Goal: Find specific page/section: Find specific page/section

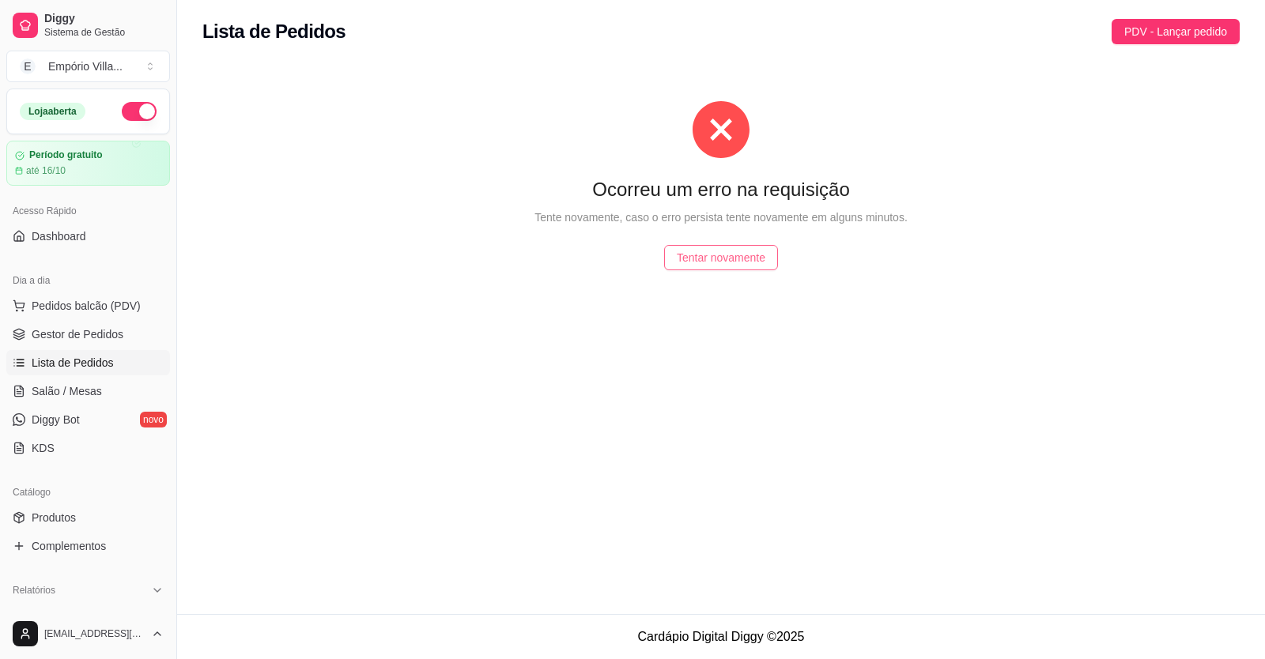
click at [717, 262] on span "Tentar novamente" at bounding box center [721, 257] width 89 height 17
click at [711, 265] on span "Tentar novamente" at bounding box center [721, 257] width 89 height 17
click at [710, 263] on span "Tentar novamente" at bounding box center [721, 257] width 89 height 17
click at [720, 266] on button "Tentar novamente" at bounding box center [721, 257] width 114 height 25
click at [1065, 139] on div at bounding box center [721, 129] width 986 height 57
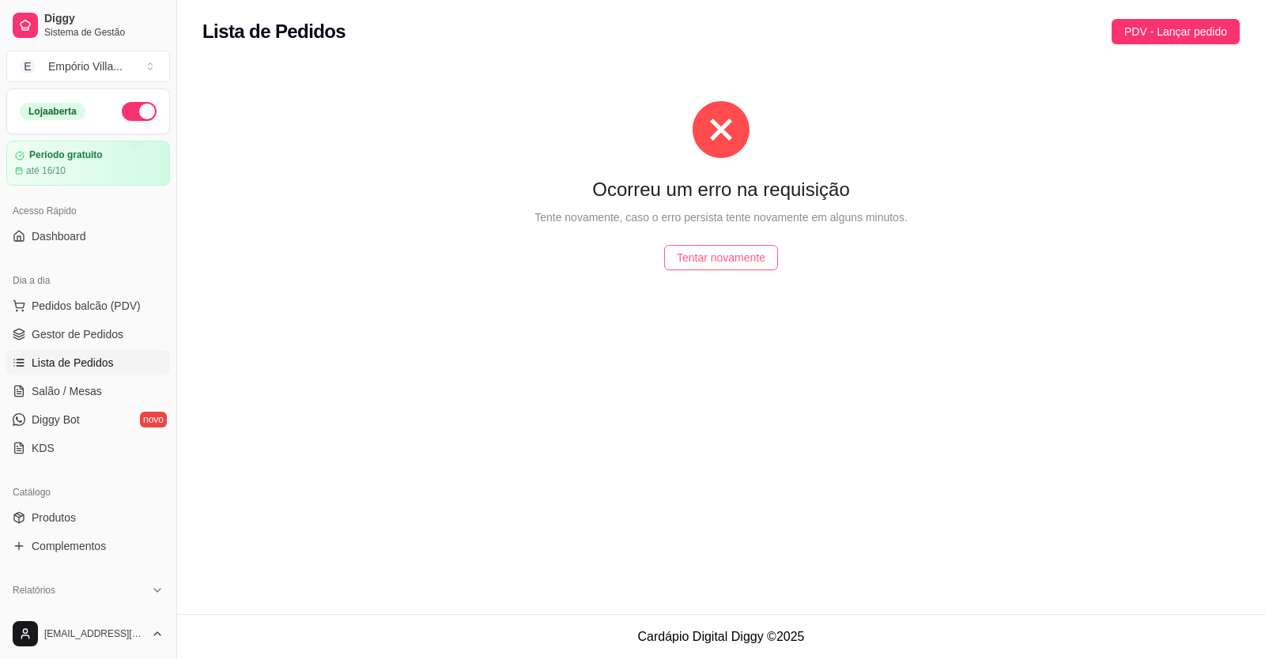
click at [711, 263] on span "Tentar novamente" at bounding box center [721, 257] width 89 height 17
click at [707, 259] on span "Tentar novamente" at bounding box center [721, 257] width 89 height 17
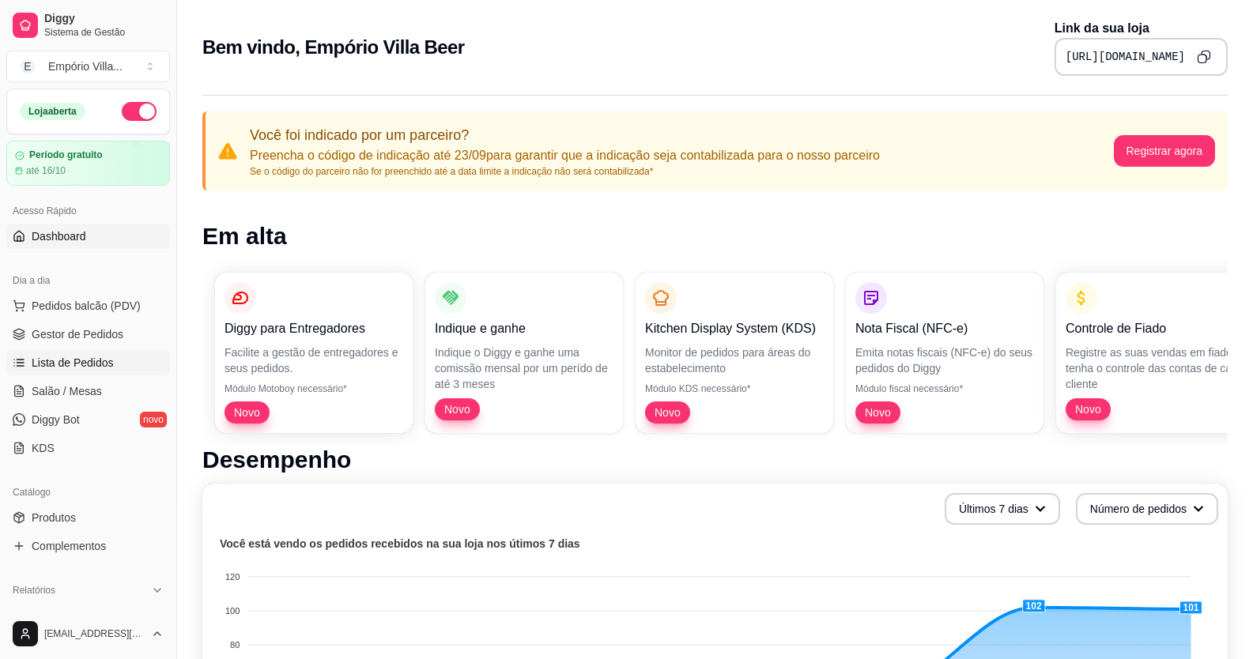
click at [89, 363] on span "Lista de Pedidos" at bounding box center [73, 363] width 82 height 16
